Goal: Information Seeking & Learning: Learn about a topic

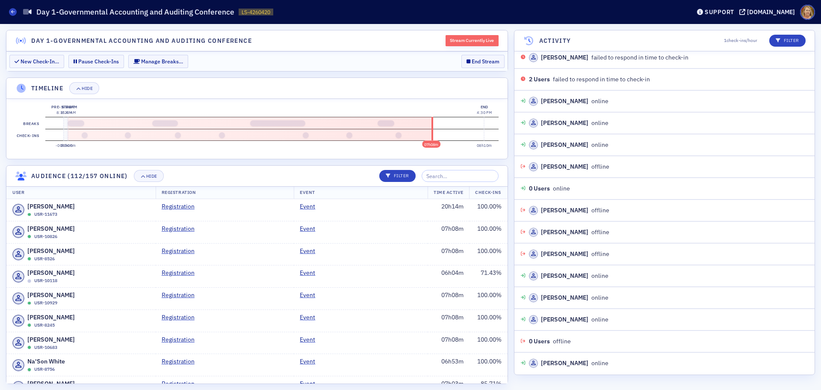
scroll to position [20661, 0]
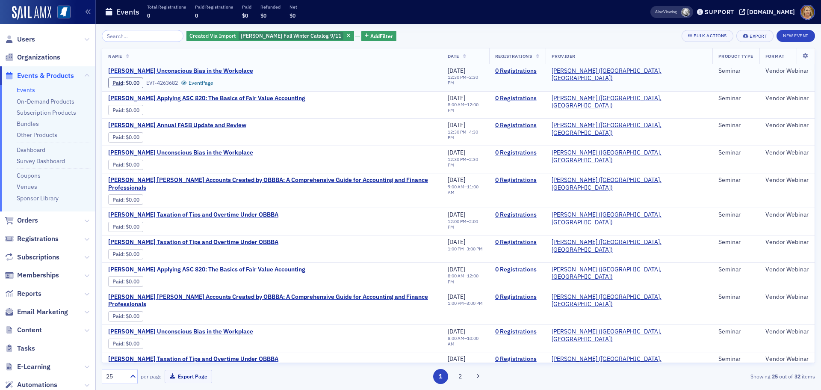
click at [227, 69] on span "Surgent's Unconscious Bias in the Workplace" at bounding box center [180, 71] width 145 height 8
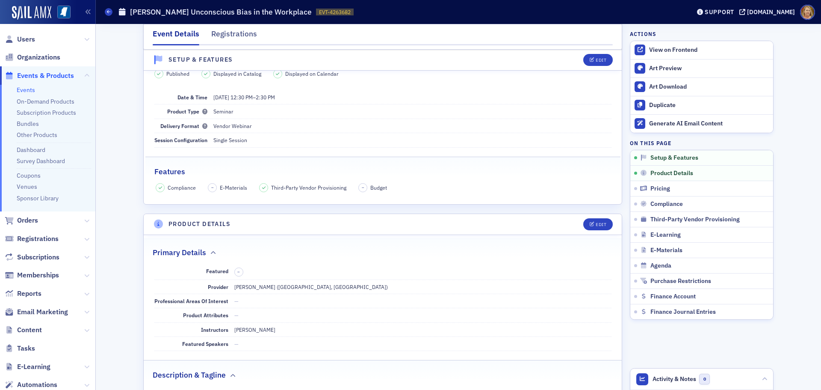
scroll to position [214, 0]
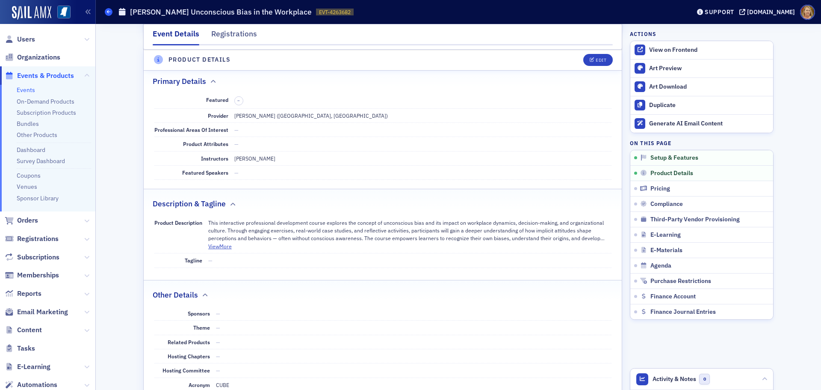
click at [108, 12] on icon at bounding box center [108, 12] width 3 height 4
